Goal: Find specific page/section: Find specific page/section

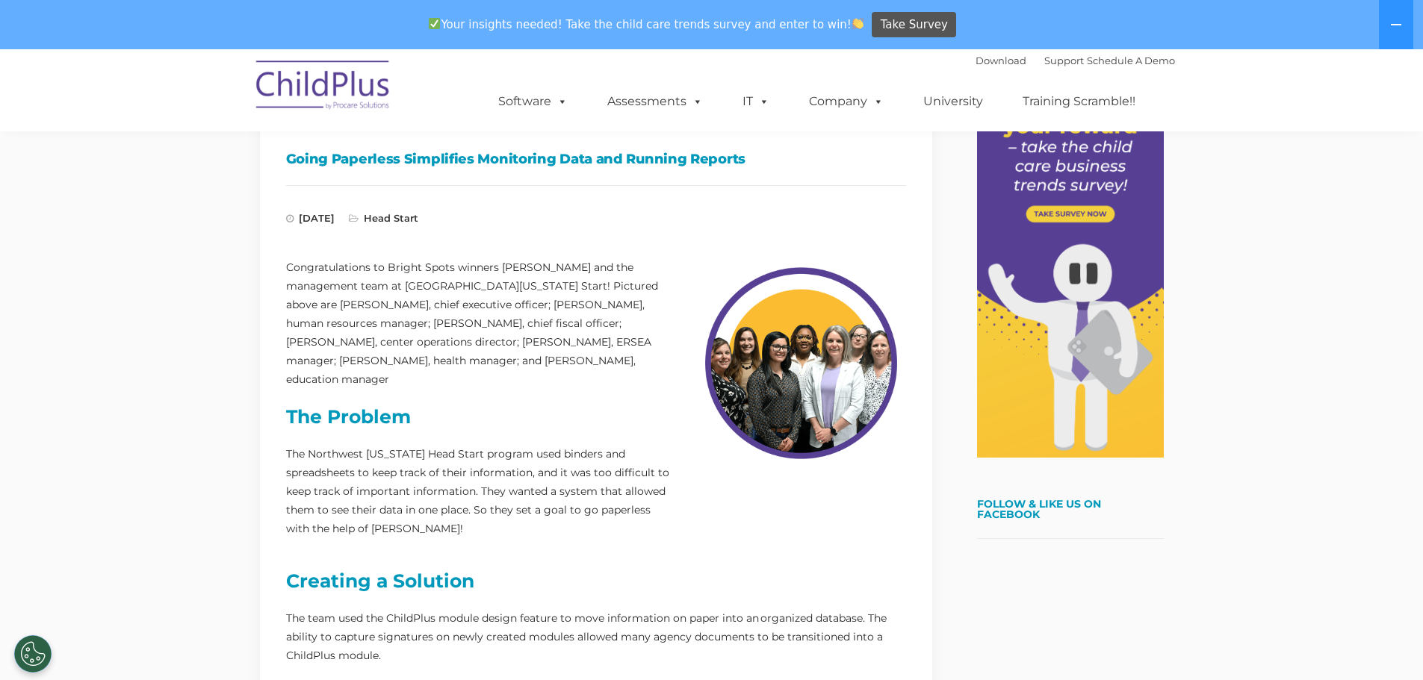
scroll to position [261, 0]
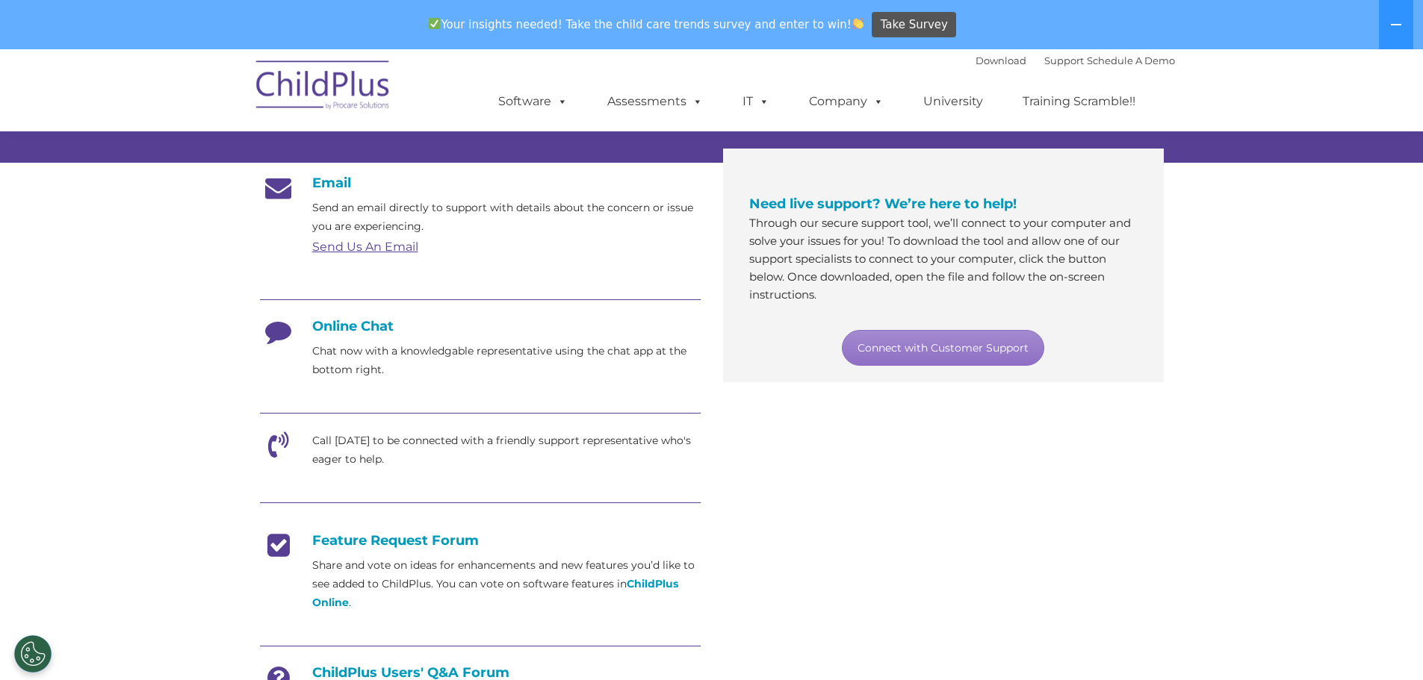
scroll to position [224, 0]
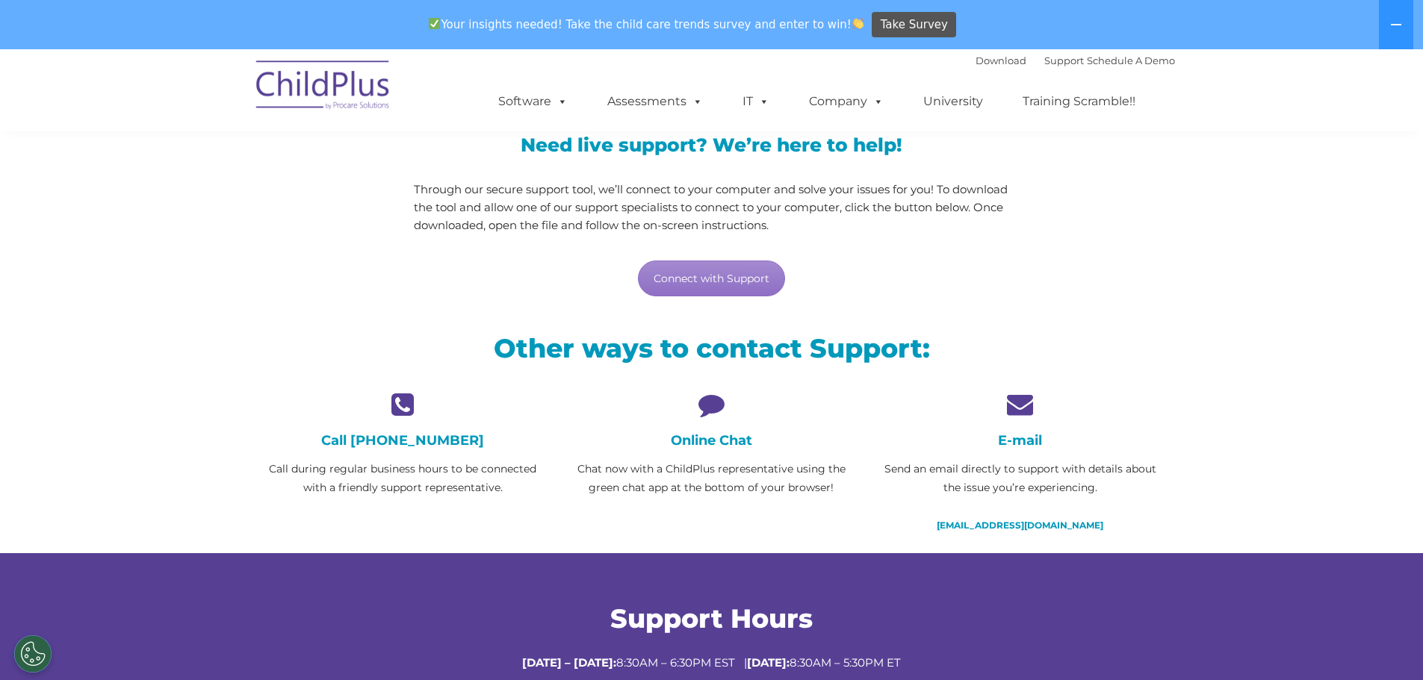
scroll to position [149, 0]
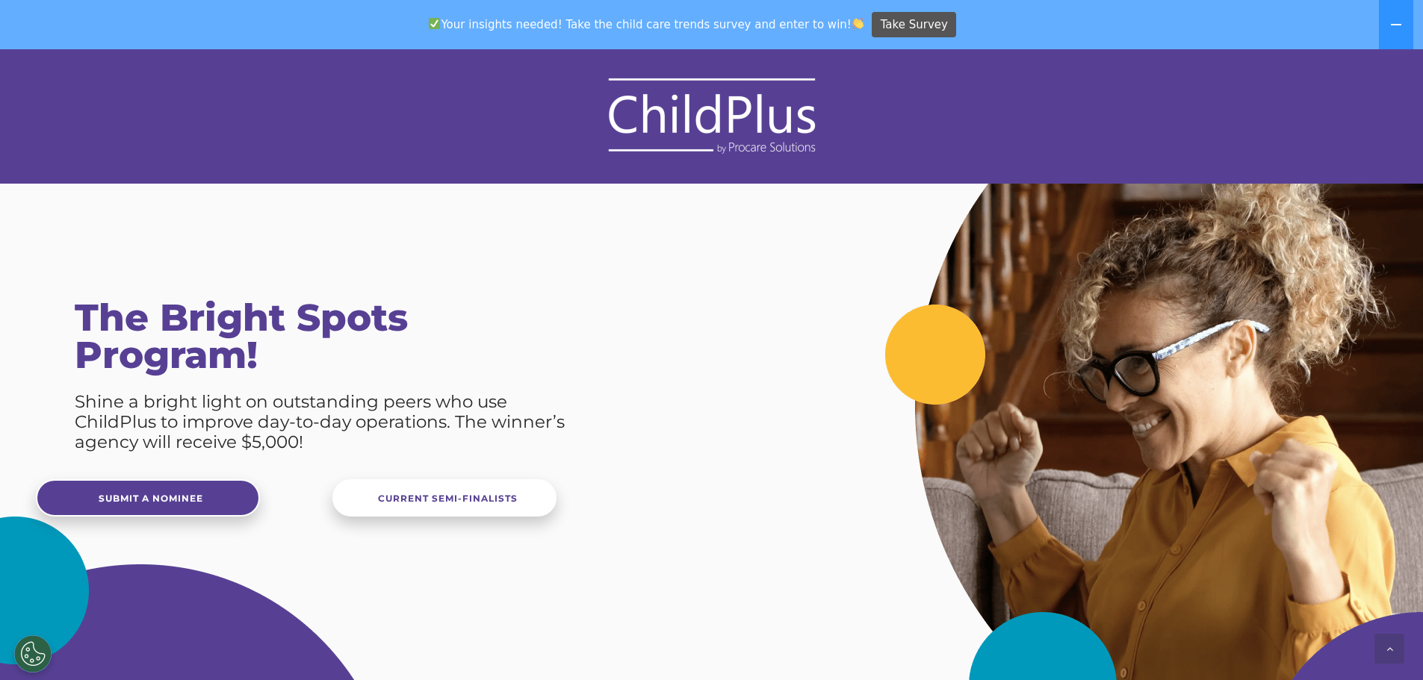
scroll to position [725, 0]
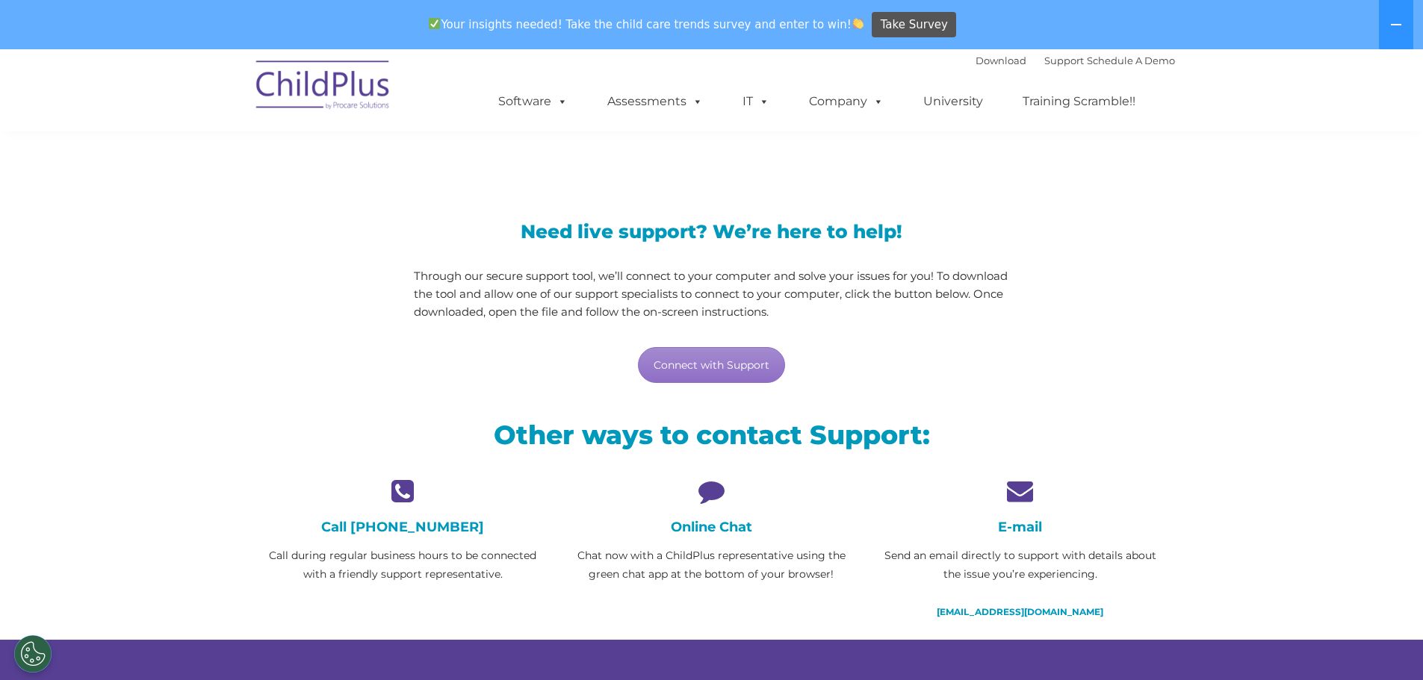
scroll to position [75, 0]
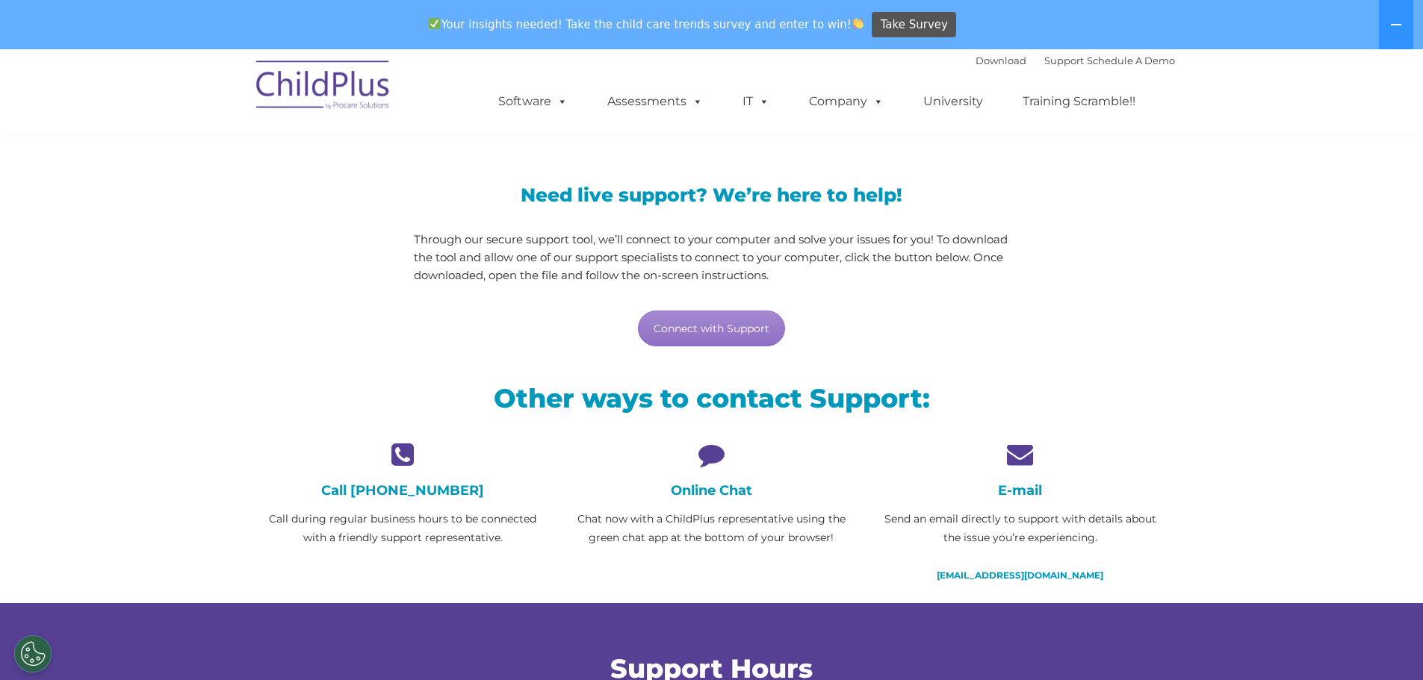
scroll to position [97, 0]
